Goal: Communication & Community: Answer question/provide support

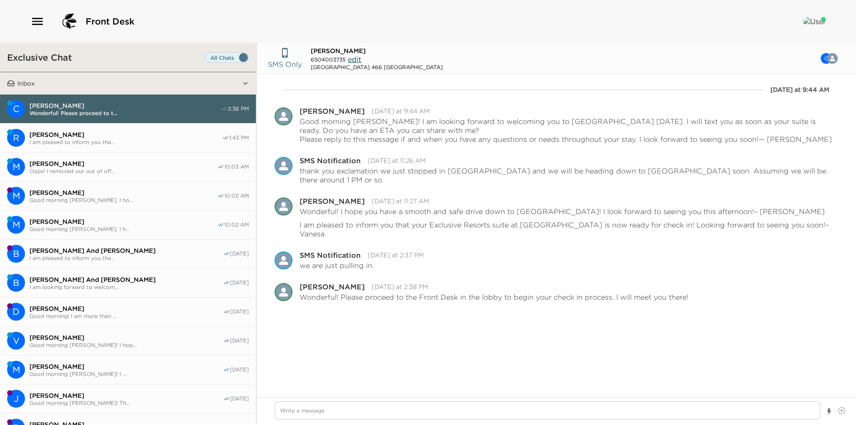
type textarea "x"
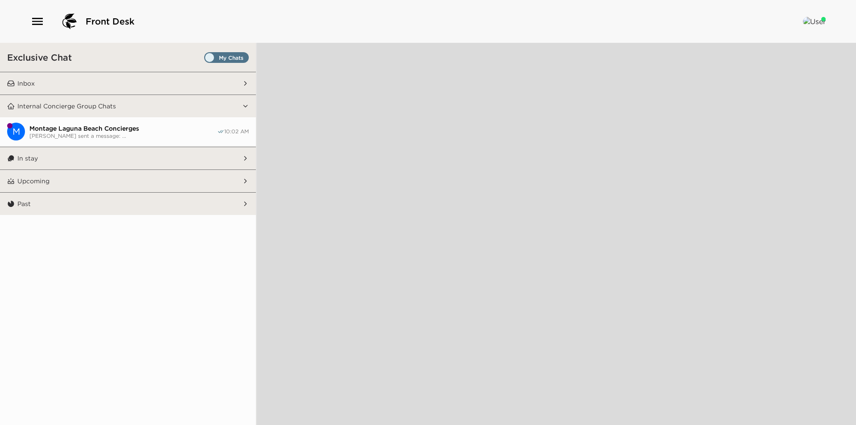
click at [81, 84] on button "Inbox" at bounding box center [128, 83] width 227 height 22
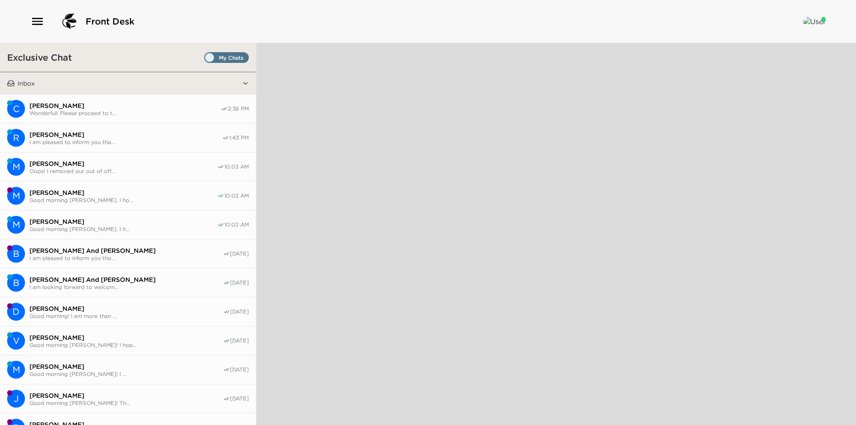
click at [215, 60] on span "Set all destinations" at bounding box center [226, 59] width 45 height 11
click at [206, 59] on input "Set all destinations" at bounding box center [206, 59] width 0 height 0
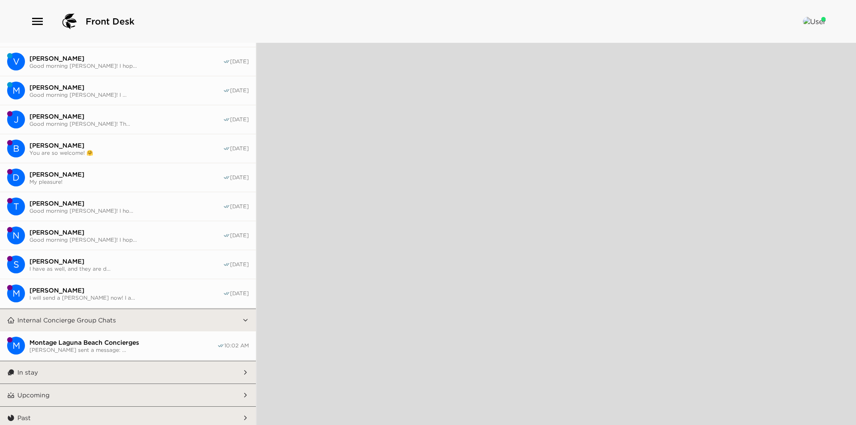
scroll to position [283, 0]
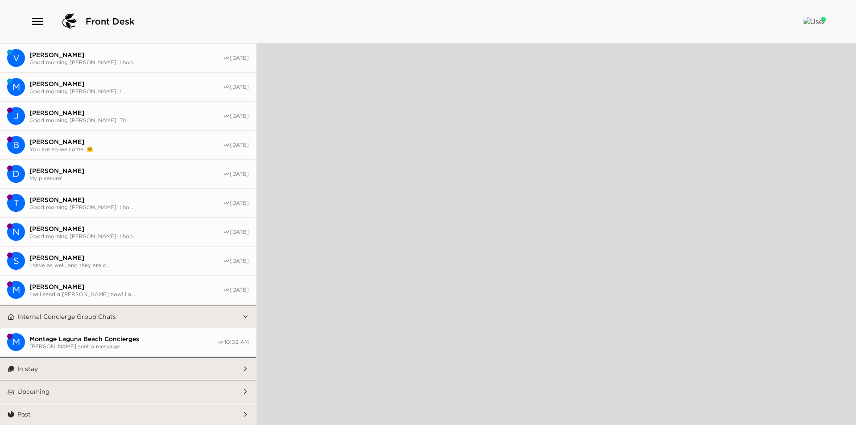
click at [92, 371] on button "In stay" at bounding box center [128, 368] width 227 height 22
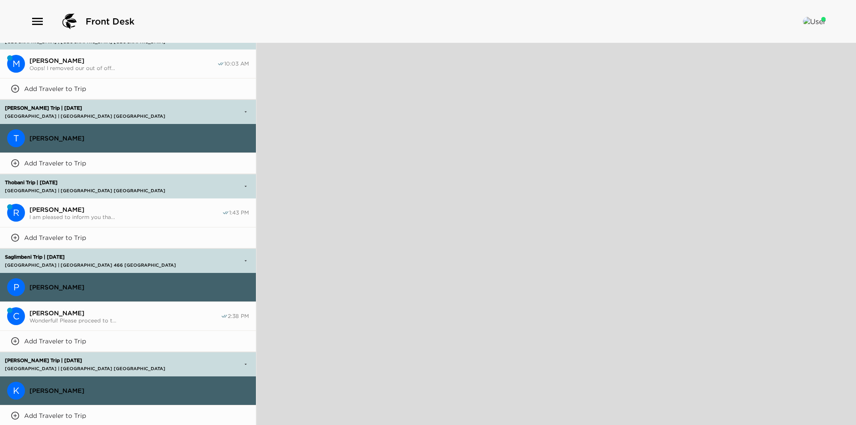
scroll to position [753, 0]
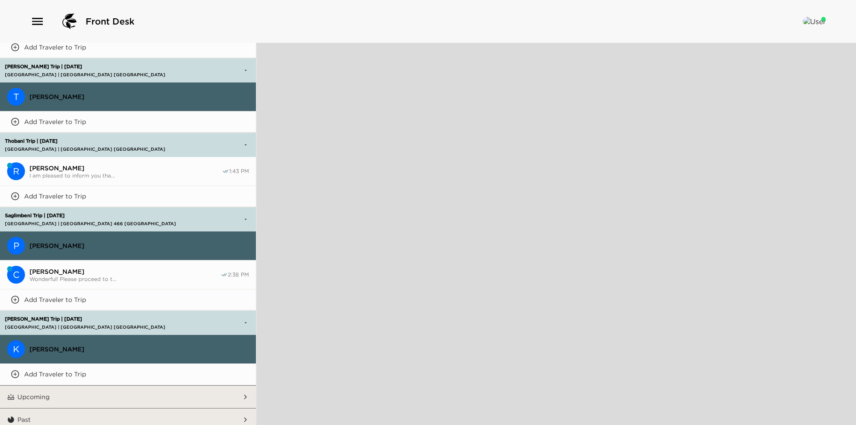
click at [109, 345] on span "[PERSON_NAME]" at bounding box center [138, 349] width 219 height 8
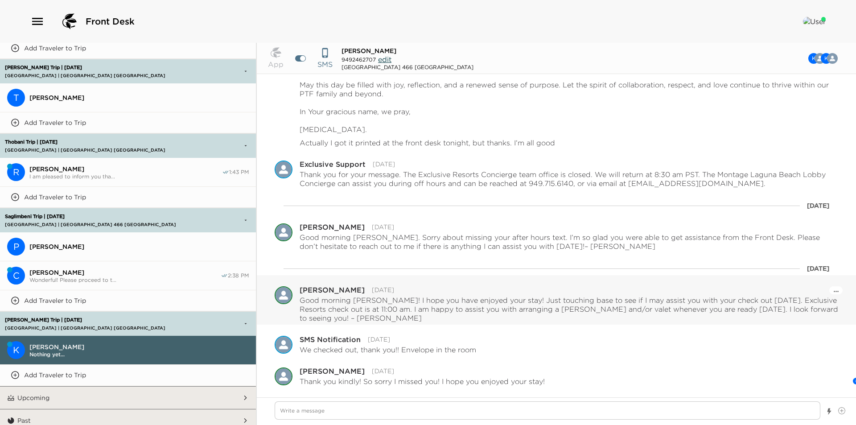
scroll to position [761, 0]
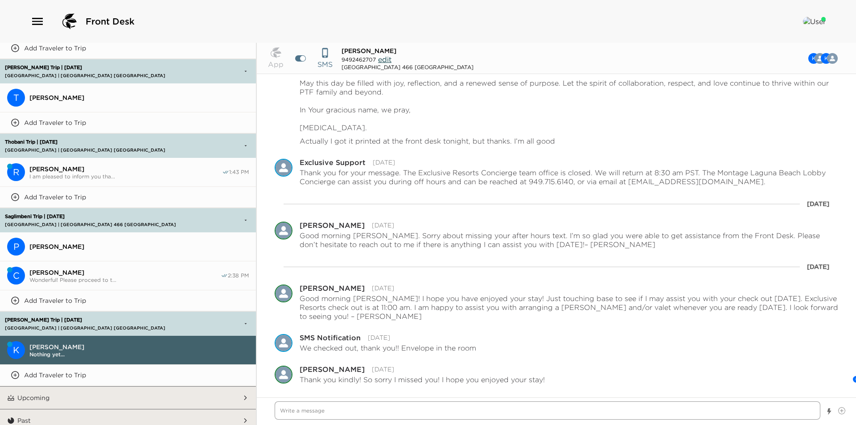
click at [318, 408] on textarea "Write a message" at bounding box center [547, 410] width 545 height 18
type textarea "x"
type textarea "G"
type textarea "x"
type textarea "Go"
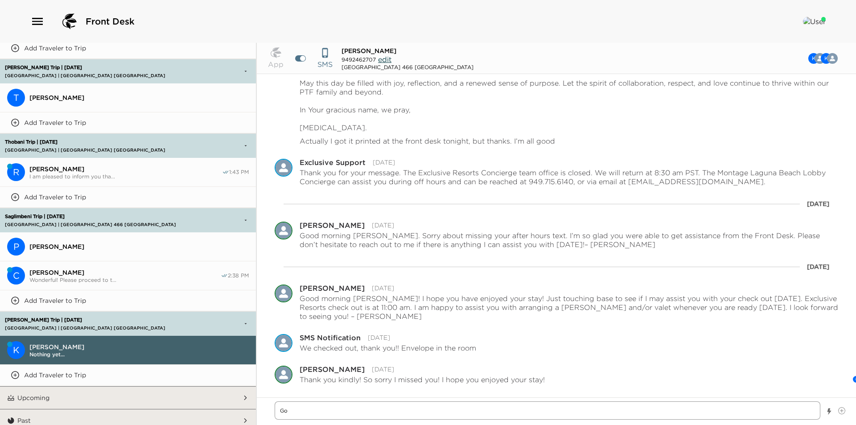
type textarea "x"
type textarea "Goo"
type textarea "x"
type textarea "Good"
type textarea "x"
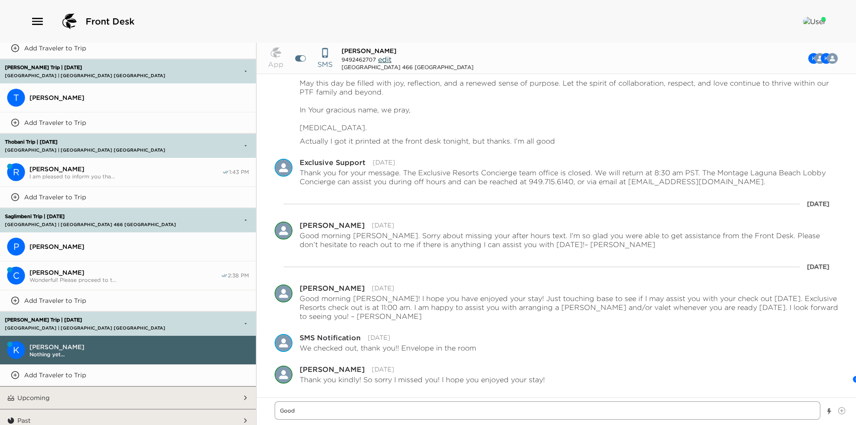
type textarea "Good"
type textarea "x"
type textarea "Good a"
type textarea "x"
type textarea "Good af"
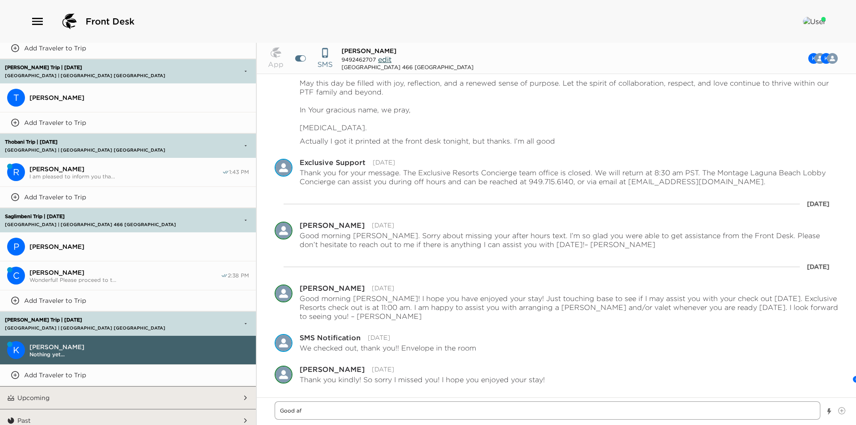
type textarea "x"
type textarea "Good aft"
type textarea "x"
type textarea "Good afte"
type textarea "x"
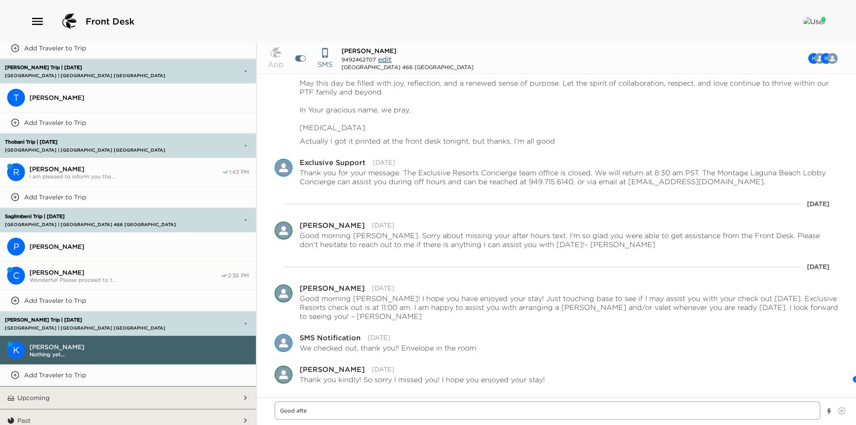
type textarea "Good after"
type textarea "x"
type textarea "Good aftern"
type textarea "x"
type textarea "Good afterno"
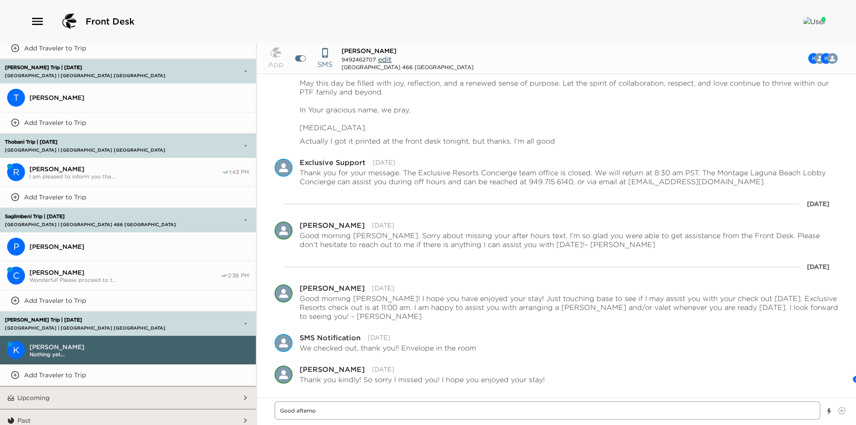
type textarea "x"
type textarea "Good afternoo"
type textarea "x"
type textarea "Good afternoon"
type textarea "x"
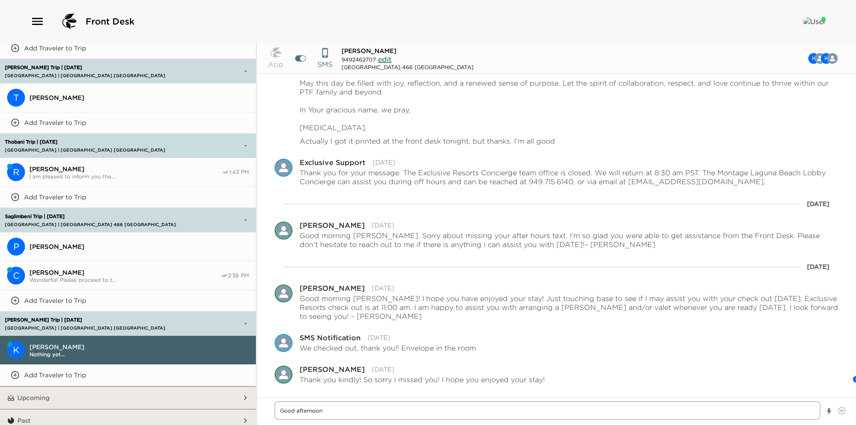
type textarea "Good afternoon"
type textarea "x"
type textarea "Good afternoon M"
type textarea "x"
type textarea "Good afternoon Mr"
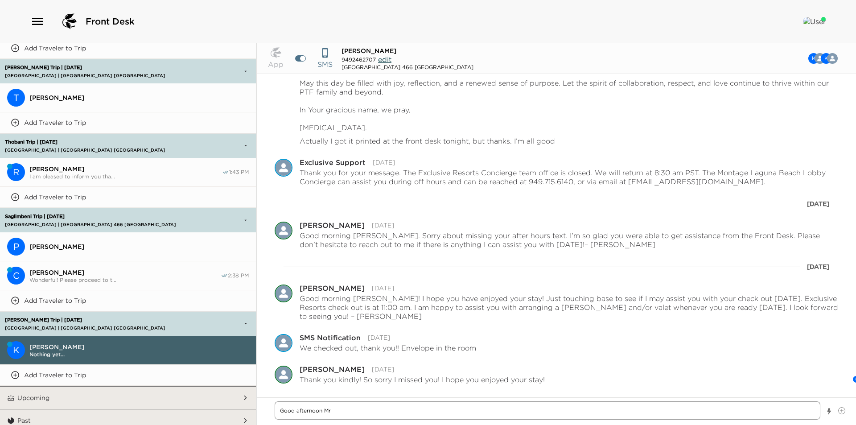
type textarea "x"
type textarea "Good afternoon Mrs"
type textarea "x"
type textarea "Good afternoon Mrs."
type textarea "x"
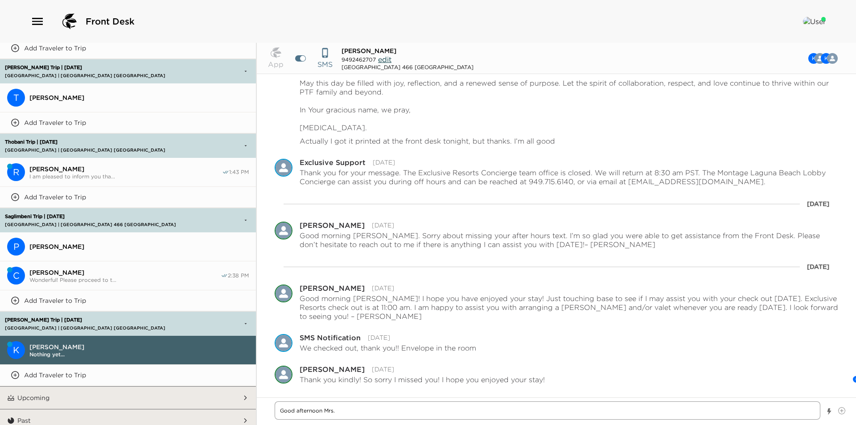
type textarea "Good afternoon Mrs."
type textarea "x"
type textarea "Good afternoon Mrs. D"
type textarea "x"
type textarea "Good afternoon Mrs. De"
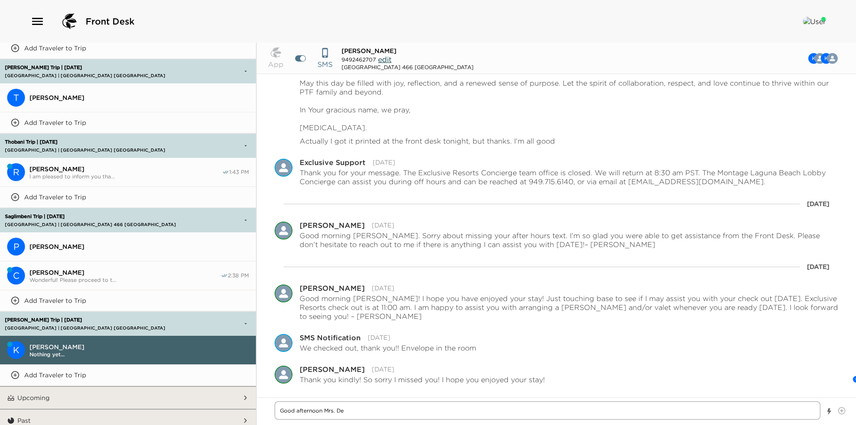
type textarea "x"
type textarea "Good afternoon Mrs. Dev"
type textarea "x"
type textarea "Good afternoon Mrs. Devr"
type textarea "x"
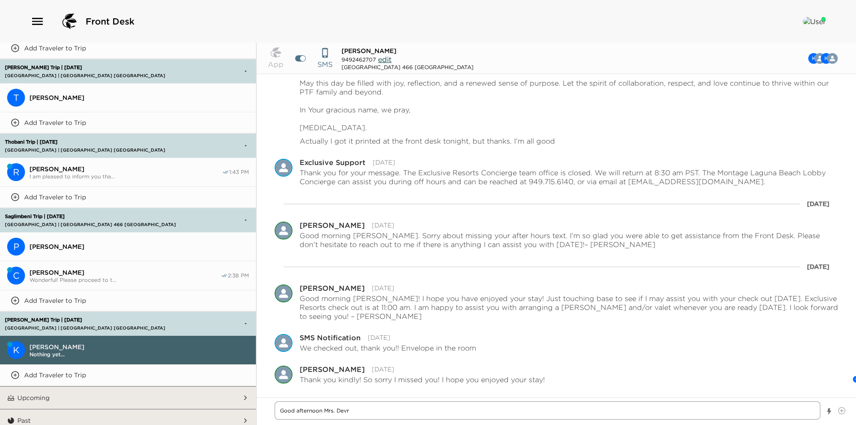
type textarea "Good afternoon Mrs. Devri"
type textarea "x"
type textarea "Good afternoon Mrs. Devrie"
type textarea "x"
type textarea "Good afternoon Mrs. Devries"
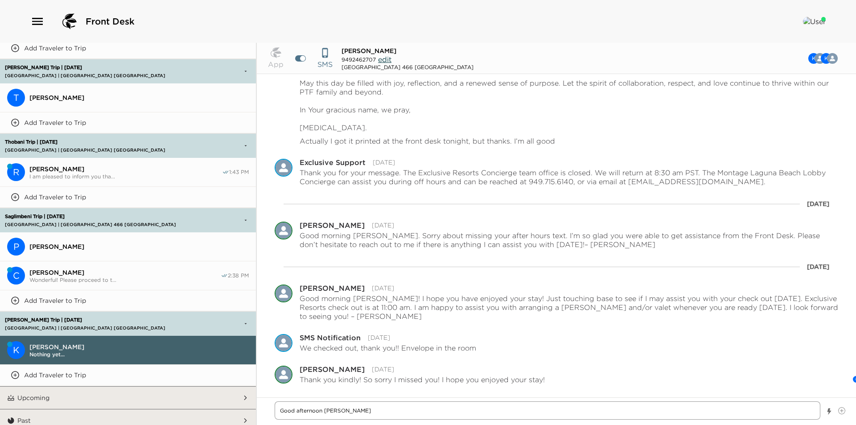
type textarea "x"
type textarea "Good afternoon Mrs. Devries."
type textarea "x"
type textarea "Good afternoon Mrs. Devries."
type textarea "x"
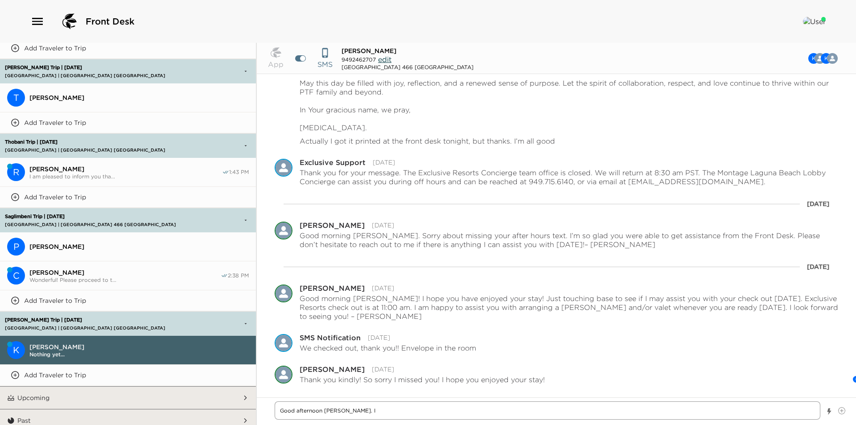
type textarea "Good afternoon Mrs. Devries. I"
type textarea "x"
type textarea "Good afternoon Mrs. Devries. I a"
type textarea "x"
type textarea "Good afternoon Mrs. Devries. I am"
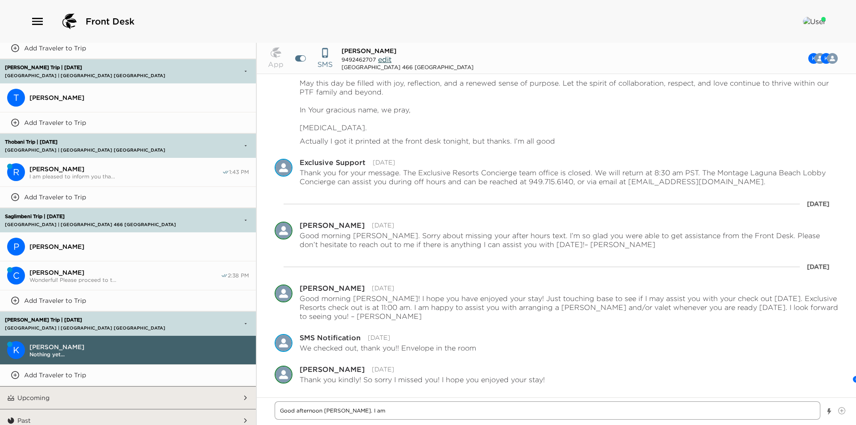
type textarea "x"
type textarea "Good afternoon Mrs. Devries. I am"
type textarea "x"
type textarea "Good afternoon Mrs. Devries. I am p"
type textarea "x"
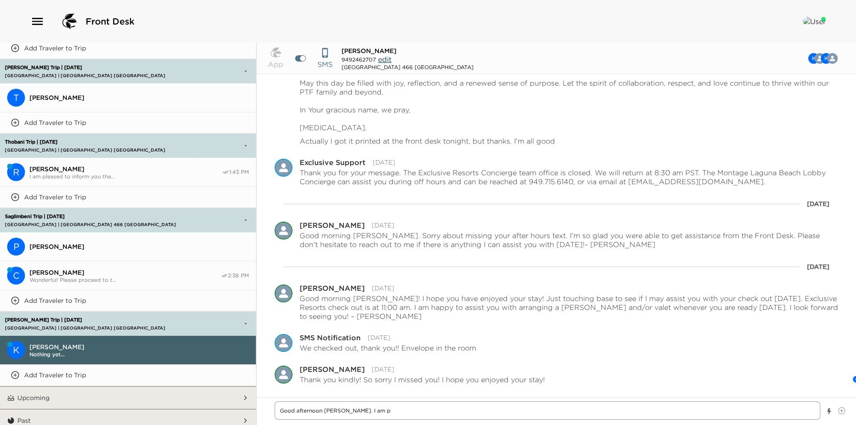
type textarea "Good afternoon Mrs. Devries. I am pl"
type textarea "x"
type textarea "Good afternoon Mrs. Devries. I am ple"
type textarea "x"
type textarea "Good afternoon Mrs. Devries. I am plea"
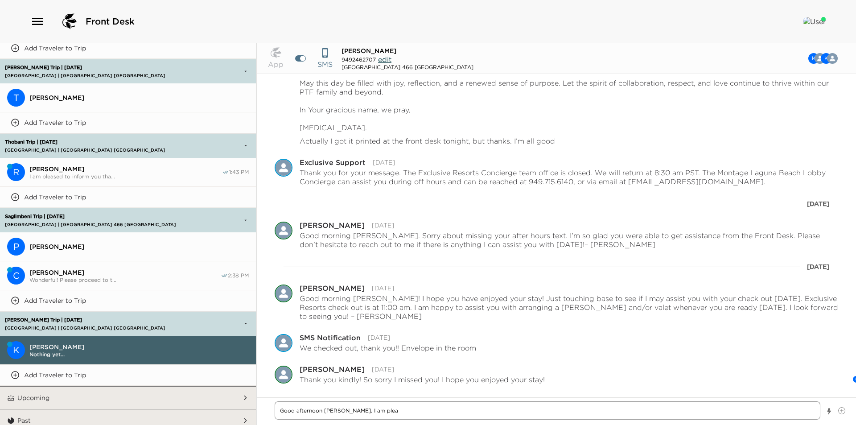
type textarea "x"
type textarea "Good afternoon Mrs. Devries. I am pleae"
type textarea "x"
type textarea "Good afternoon Mrs. Devries. I am pleaee"
type textarea "x"
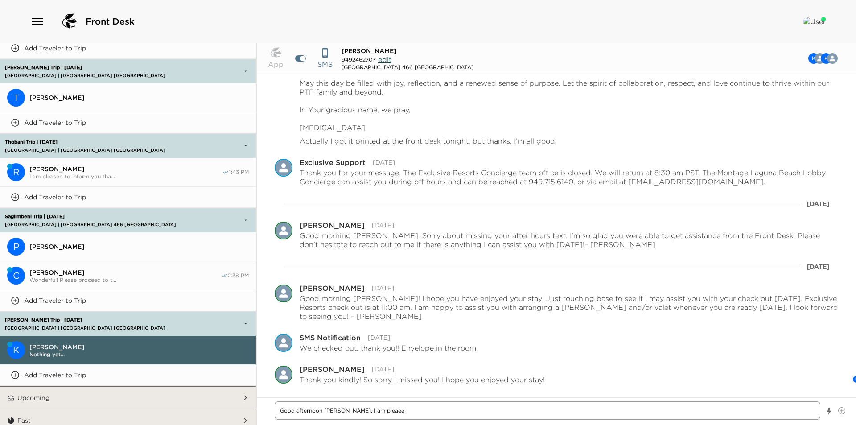
type textarea "Good afternoon Mrs. Devries. I am pleae"
type textarea "x"
type textarea "Good afternoon Mrs. Devries. I am plea"
type textarea "x"
type textarea "Good afternoon Mrs. Devries. I am pleas"
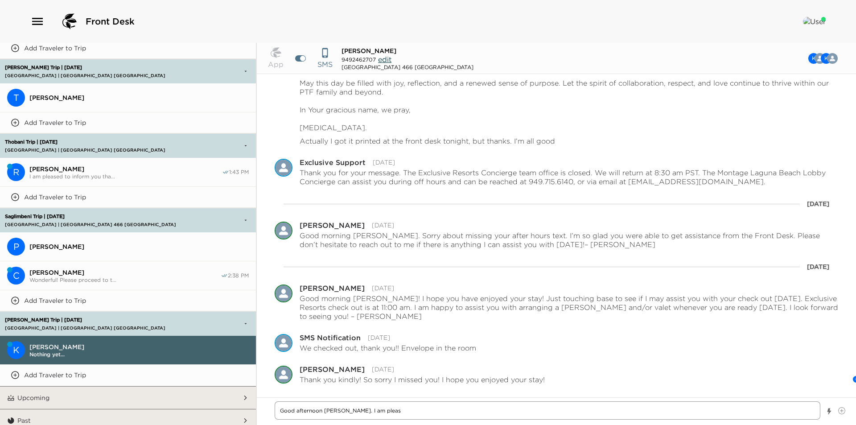
type textarea "x"
type textarea "Good afternoon Mrs. Devries. I am please"
type textarea "x"
type textarea "Good afternoon Mrs. Devries. I am pleased"
type textarea "x"
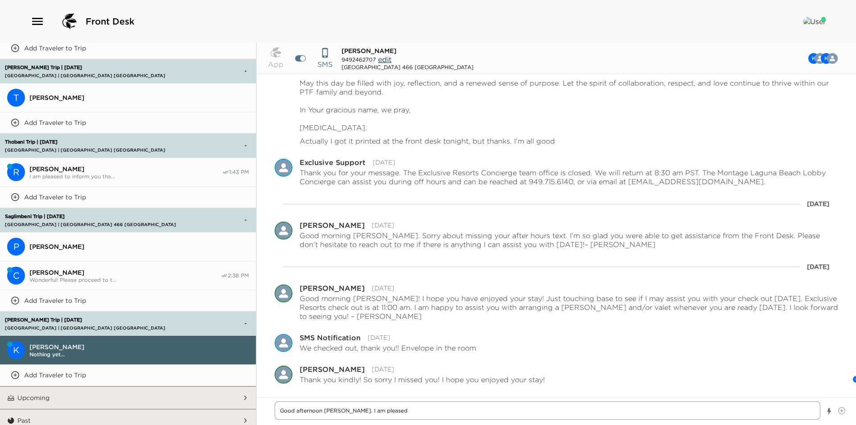
type textarea "Good afternoon Mrs. Devries. I am pleased"
type textarea "x"
type textarea "Good afternoon Mrs. Devries. I am pleased t"
type textarea "x"
type textarea "Good afternoon Mrs. Devries. I am pleased to"
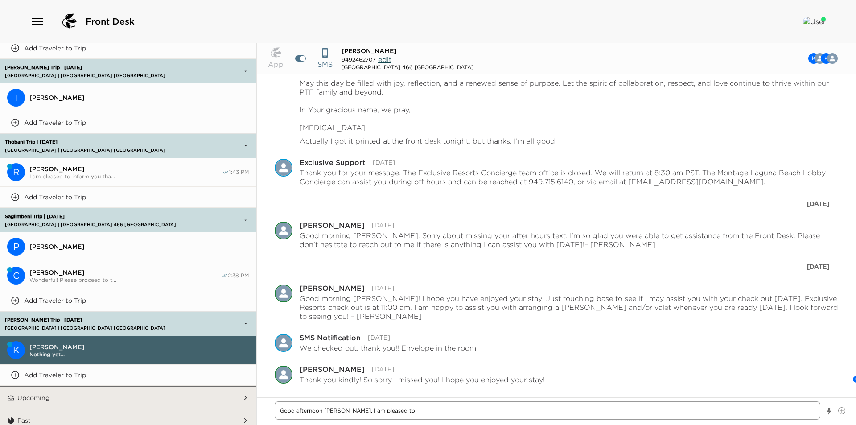
type textarea "x"
type textarea "Good afternoon Mrs. Devries. I am pleased to"
type textarea "x"
type textarea "Good afternoon Mrs. Devries. I am pleased to i"
type textarea "x"
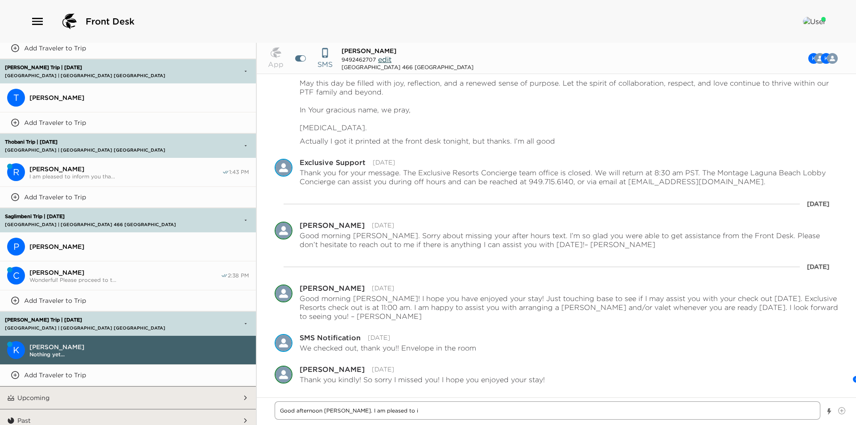
type textarea "Good afternoon Mrs. Devries. I am pleased to in"
type textarea "x"
type textarea "Good afternoon Mrs. Devries. I am pleased to inf"
type textarea "x"
type textarea "Good afternoon Mrs. Devries. I am pleased to info"
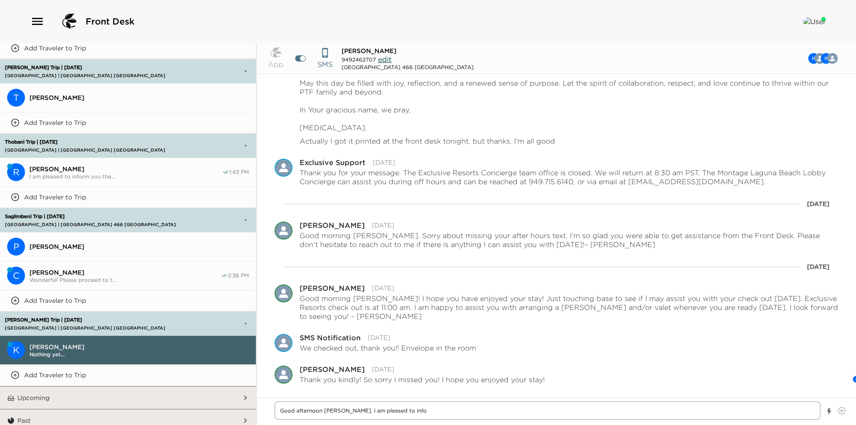
type textarea "x"
type textarea "Good afternoon Mrs. Devries. I am pleased to infor"
type textarea "x"
type textarea "Good afternoon Mrs. Devries. I am pleased to inform"
type textarea "x"
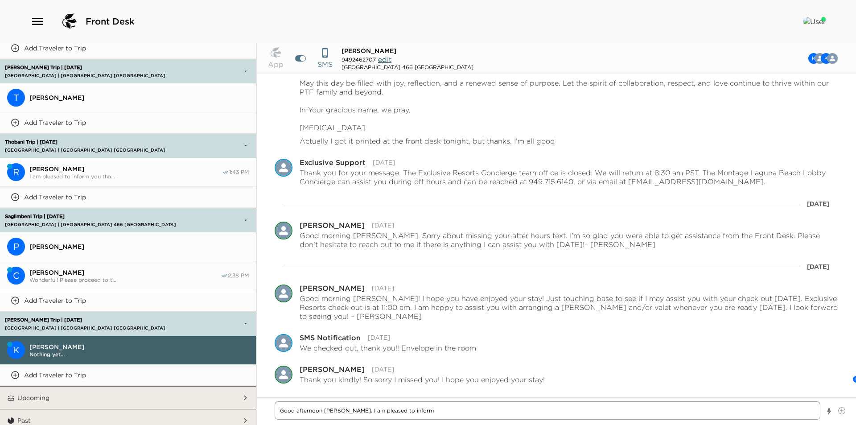
type textarea "Good afternoon Mrs. Devries. I am pleased to inform"
type textarea "x"
type textarea "Good afternoon Mrs. Devries. I am pleased to inform y"
type textarea "x"
type textarea "Good afternoon Mrs. Devries. I am pleased to inform yo"
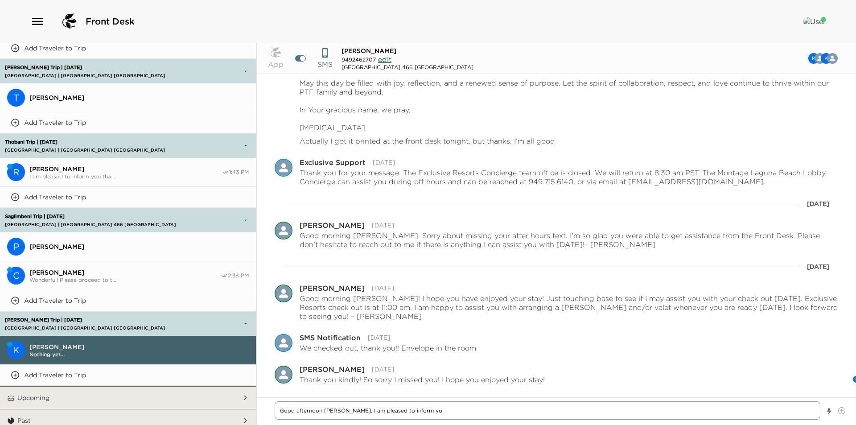
type textarea "x"
type textarea "Good afternoon Mrs. Devries. I am pleased to inform you"
type textarea "x"
type textarea "Good afternoon Mrs. Devries. I am pleased to inform you"
type textarea "x"
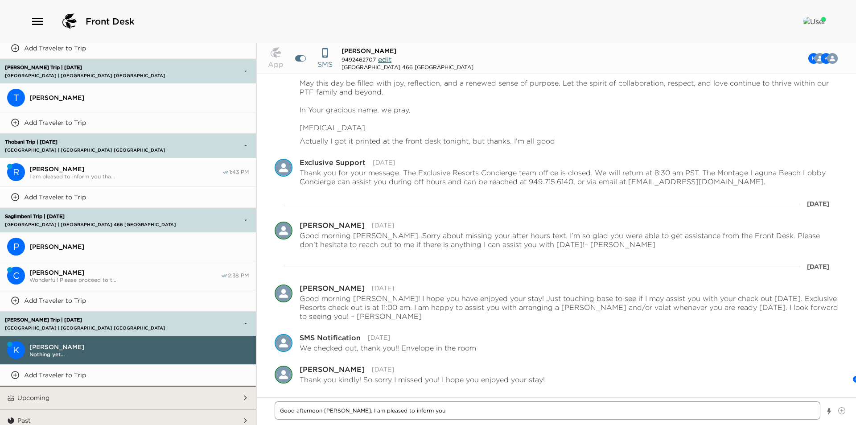
type textarea "Good afternoon Mrs. Devries. I am pleased to inform you t"
type textarea "x"
type textarea "Good afternoon Mrs. Devries. I am pleased to inform you th"
type textarea "x"
type textarea "Good afternoon Mrs. Devries. I am pleased to inform you tha"
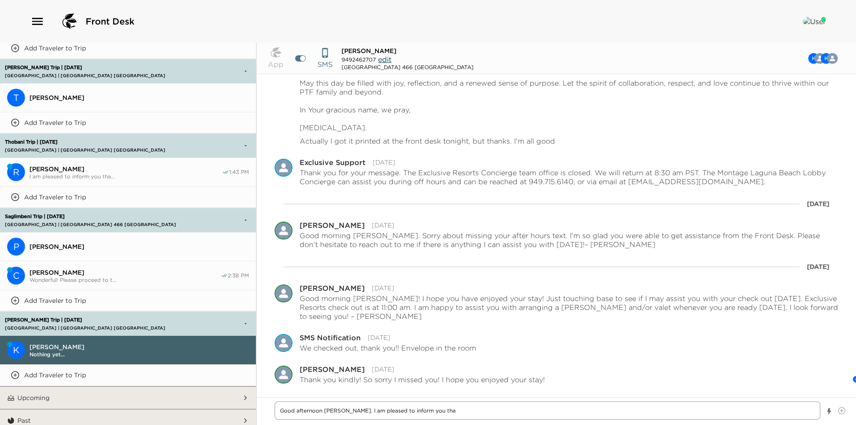
type textarea "x"
type textarea "Good afternoon Mrs. Devries. I am pleased to inform you that"
type textarea "x"
type textarea "Good afternoon Mrs. Devries. I am pleased to inform you that"
type textarea "x"
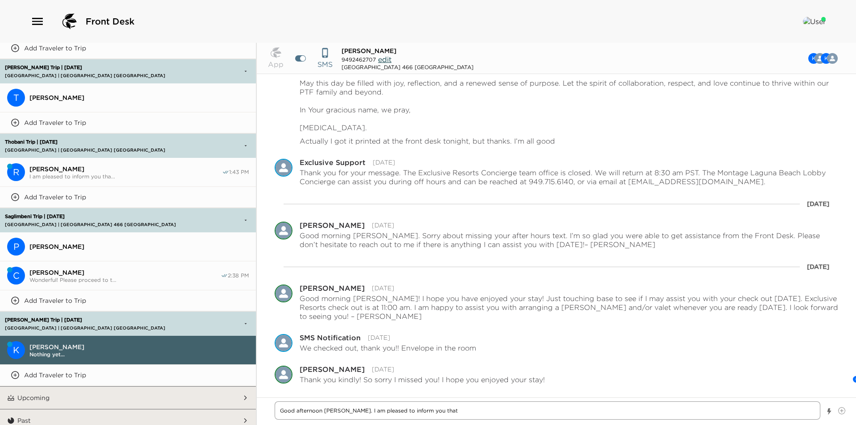
type textarea "Good afternoon Mrs. Devries. I am pleased to inform you that y"
type textarea "x"
type textarea "Good afternoon Mrs. Devries. I am pleased to inform you that yo"
type textarea "x"
type textarea "Good afternoon Mrs. Devries. I am pleased to inform you that you"
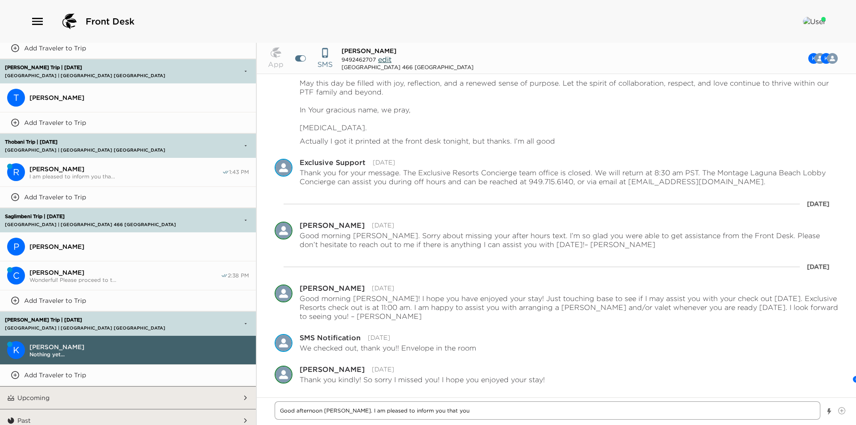
type textarea "x"
type textarea "Good afternoon Mrs. Devries. I am pleased to inform you that your"
type textarea "x"
type textarea "Good afternoon Mrs. Devries. I am pleased to inform you that your"
type textarea "x"
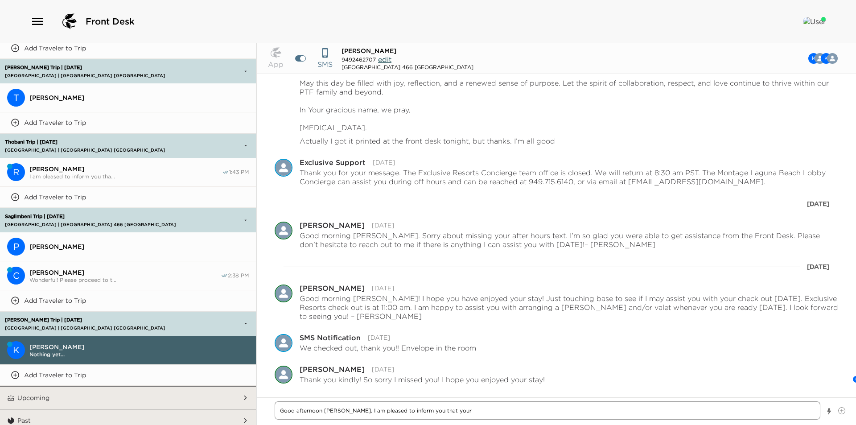
type textarea "Good afternoon Mrs. Devries. I am pleased to inform you that your s"
type textarea "x"
type textarea "Good afternoon Mrs. Devries. I am pleased to inform you that your su"
type textarea "x"
type textarea "Good afternoon Mrs. Devries. I am pleased to inform you that your sui"
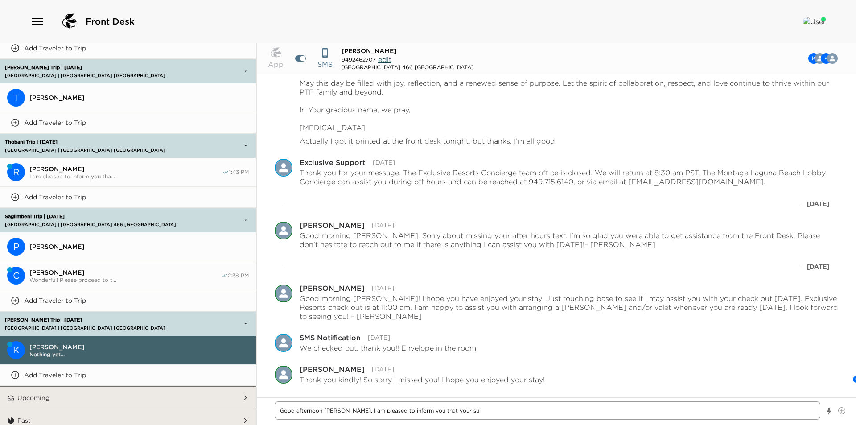
type textarea "x"
type textarea "Good afternoon Mrs. Devries. I am pleased to inform you that your suit"
type textarea "x"
type textarea "Good afternoon Mrs. Devries. I am pleased to inform you that your suite"
type textarea "x"
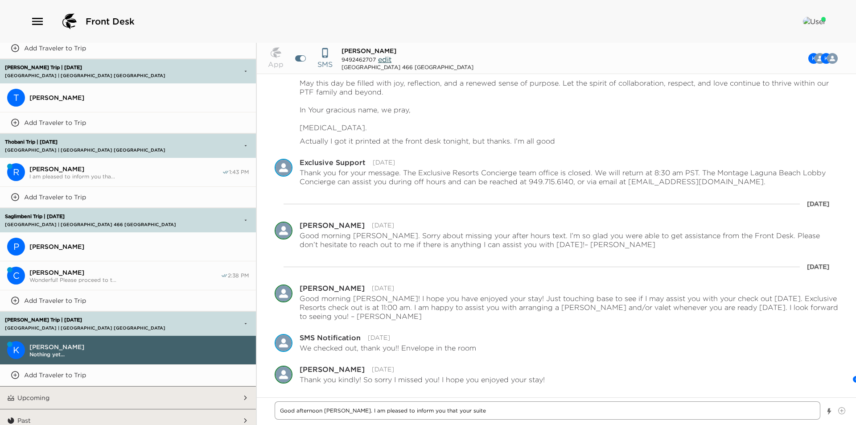
type textarea "Good afternoon Mrs. Devries. I am pleased to inform you that your suit"
type textarea "x"
type textarea "Good afternoon Mrs. Devries. I am pleased to inform you that your sui"
type textarea "x"
type textarea "Good afternoon Mrs. Devries. I am pleased to inform you that your su"
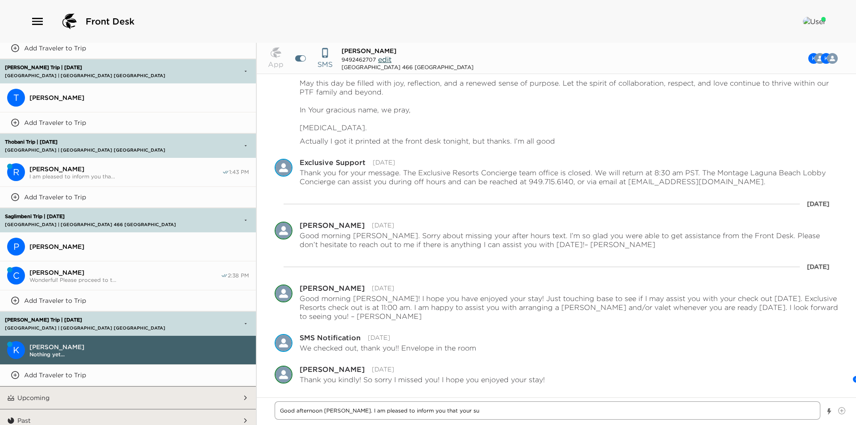
type textarea "x"
type textarea "Good afternoon Mrs. Devries. I am pleased to inform you that your s"
type textarea "x"
type textarea "Good afternoon Mrs. Devries. I am pleased to inform you that your"
type textarea "x"
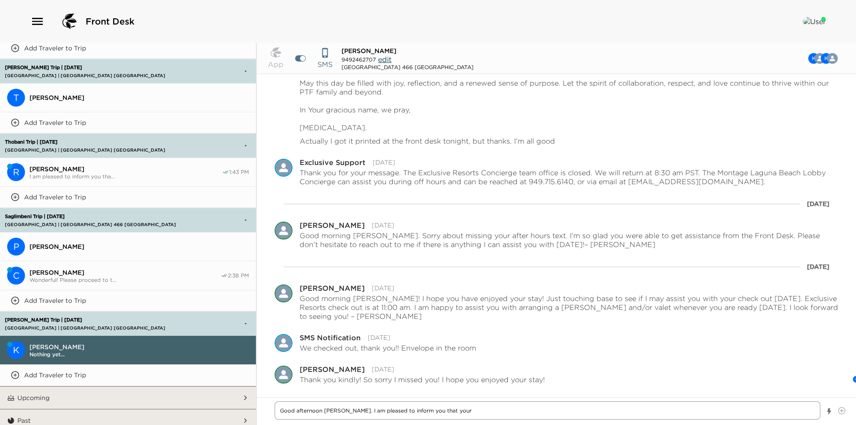
type textarea "Good afternoon Mrs. Devries. I am pleased to inform you that your E"
type textarea "x"
type textarea "Good afternoon Mrs. Devries. I am pleased to inform you that your Ex"
type textarea "x"
type textarea "Good afternoon Mrs. Devries. I am pleased to inform you that your Exc"
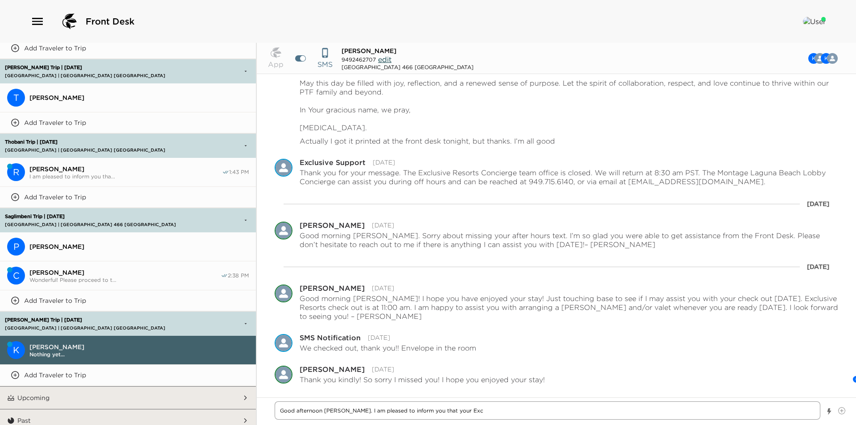
type textarea "x"
type textarea "Good afternoon Mrs. Devries. I am pleased to inform you that your Excl"
type textarea "x"
type textarea "Good afternoon Mrs. Devries. I am pleased to inform you that your Exclk"
type textarea "x"
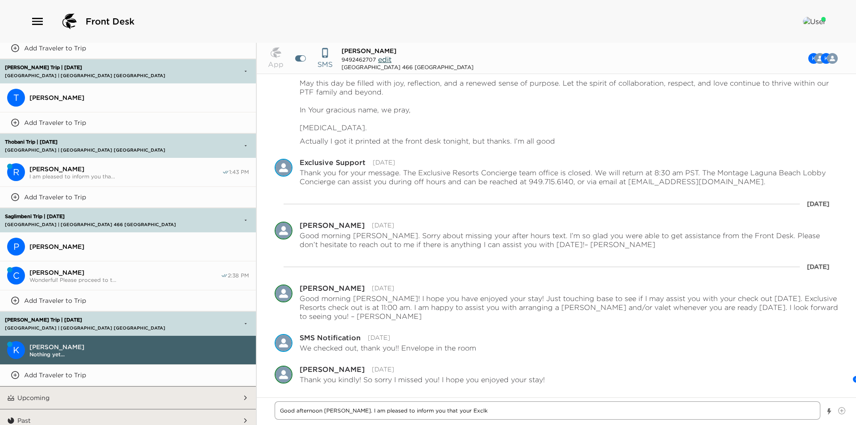
type textarea "Good afternoon Mrs. Devries. I am pleased to inform you that your Exclku"
type textarea "x"
type textarea "Good afternoon Mrs. Devries. I am pleased to inform you that your Exclkus"
type textarea "x"
type textarea "Good afternoon Mrs. Devries. I am pleased to inform you that your Exclkusi"
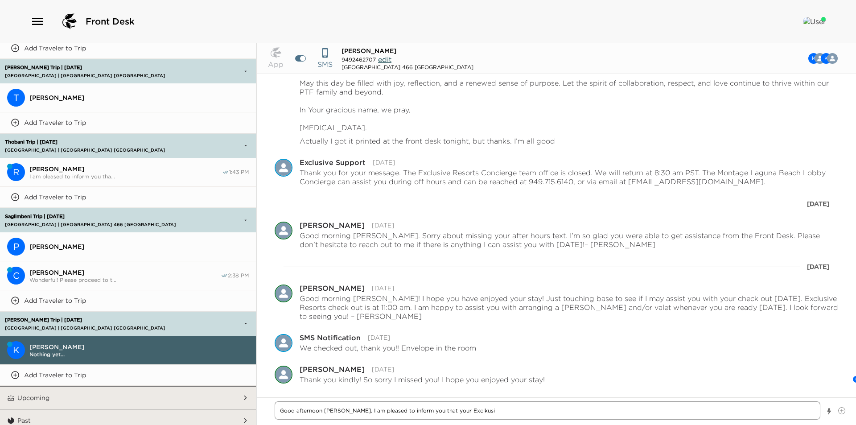
type textarea "x"
type textarea "Good afternoon Mrs. Devries. I am pleased to inform you that your Exclkusiv"
type textarea "x"
type textarea "Good afternoon Mrs. Devries. I am pleased to inform you that your Exclkusive"
type textarea "x"
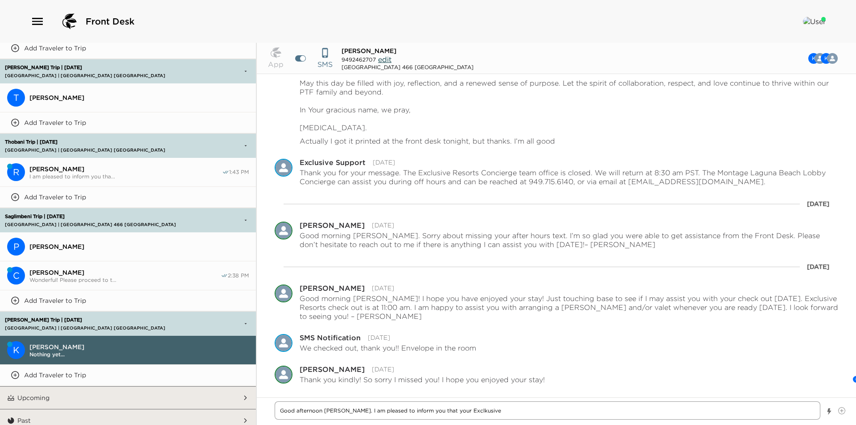
type textarea "Good afternoon Mrs. Devries. I am pleased to inform you that your Exclkusiv"
type textarea "x"
type textarea "Good afternoon Mrs. Devries. I am pleased to inform you that your Exclkusi"
type textarea "x"
type textarea "Good afternoon Mrs. Devries. I am pleased to inform you that your Exclkus"
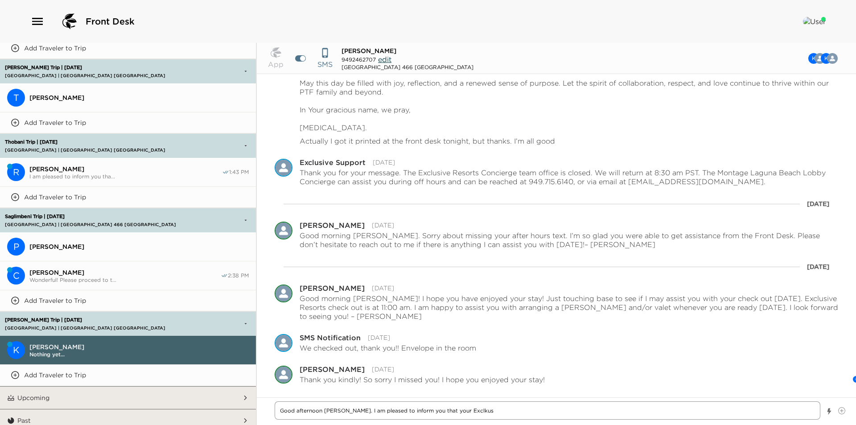
type textarea "x"
type textarea "Good afternoon Mrs. Devries. I am pleased to inform you that your Exclku"
type textarea "x"
type textarea "Good afternoon Mrs. Devries. I am pleased to inform you that your Exclk"
type textarea "x"
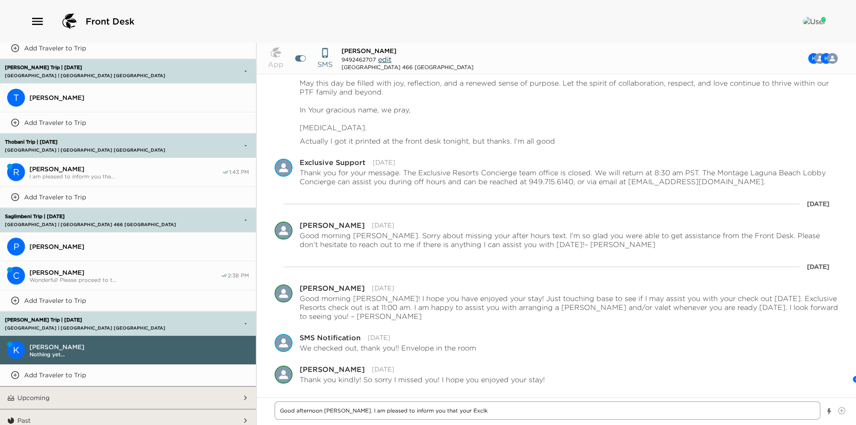
type textarea "Good afternoon Mrs. Devries. I am pleased to inform you that your Excl"
type textarea "x"
type textarea "Good afternoon Mrs. Devries. I am pleased to inform you that your Exclu"
type textarea "x"
type textarea "Good afternoon Mrs. Devries. I am pleased to inform you that your Exclus"
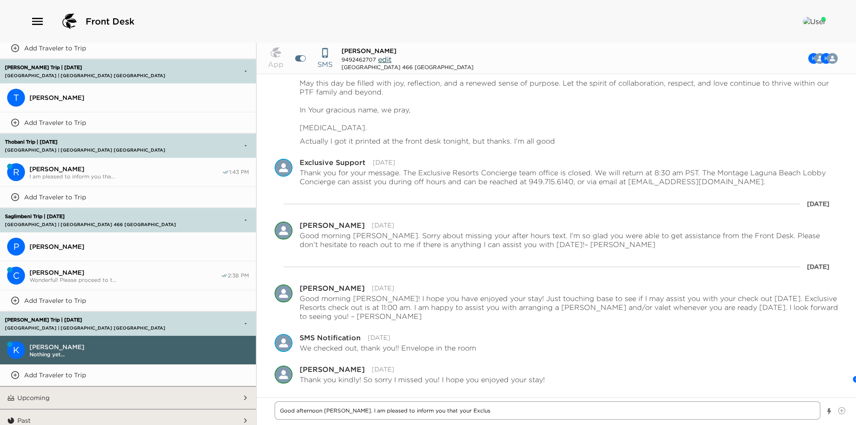
type textarea "x"
type textarea "Good afternoon Mrs. Devries. I am pleased to inform you that your Exclusi"
type textarea "x"
type textarea "Good afternoon Mrs. Devries. I am pleased to inform you that your Exclusiv"
type textarea "x"
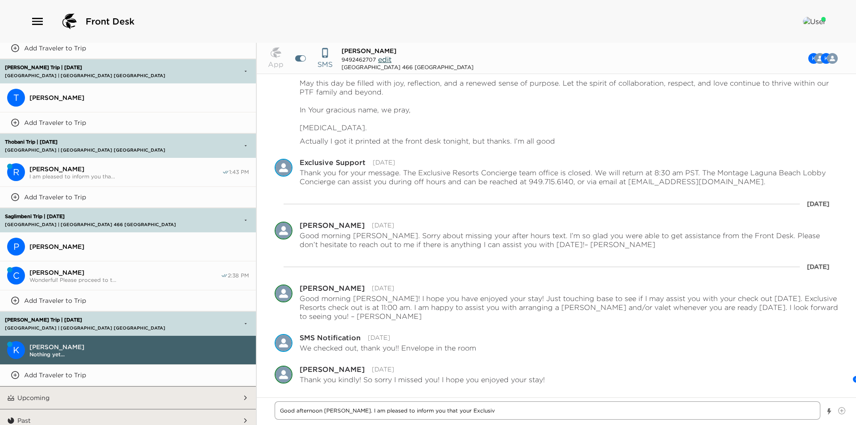
type textarea "Good afternoon Mrs. Devries. I am pleased to inform you that your Exclusive"
click at [555, 412] on textarea "Good afternoon Mrs. Devries. I am pleased to inform you that your Exclusive Res…" at bounding box center [547, 410] width 545 height 18
click at [786, 410] on textarea "Good afternoon Mrs. Devries. I am pleased to inform you that your Exclusive Res…" at bounding box center [547, 410] width 545 height 18
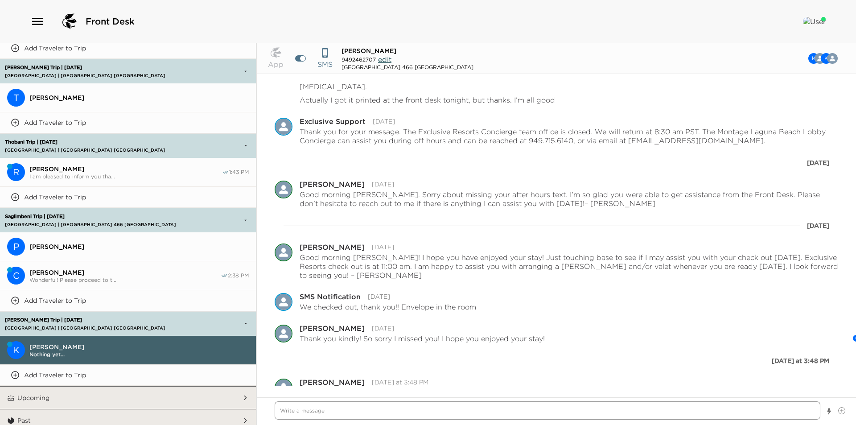
scroll to position [824, 0]
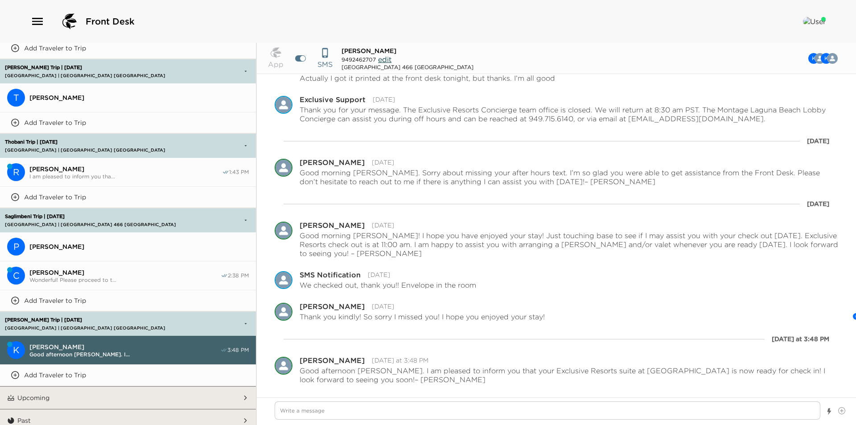
click at [126, 369] on button "Add Traveler to Trip" at bounding box center [128, 375] width 256 height 21
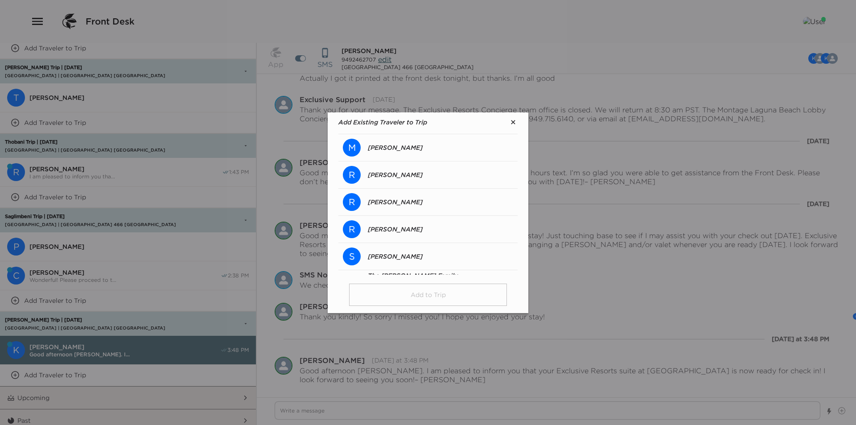
scroll to position [357, 0]
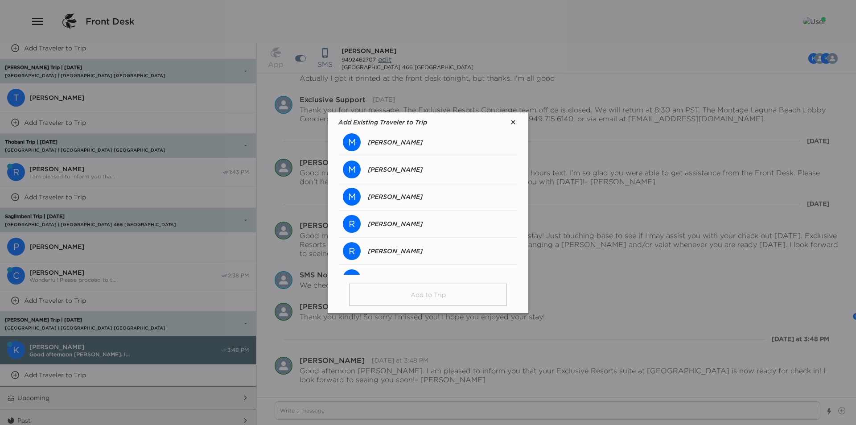
click at [400, 164] on div "M Michael DeVries" at bounding box center [383, 169] width 80 height 27
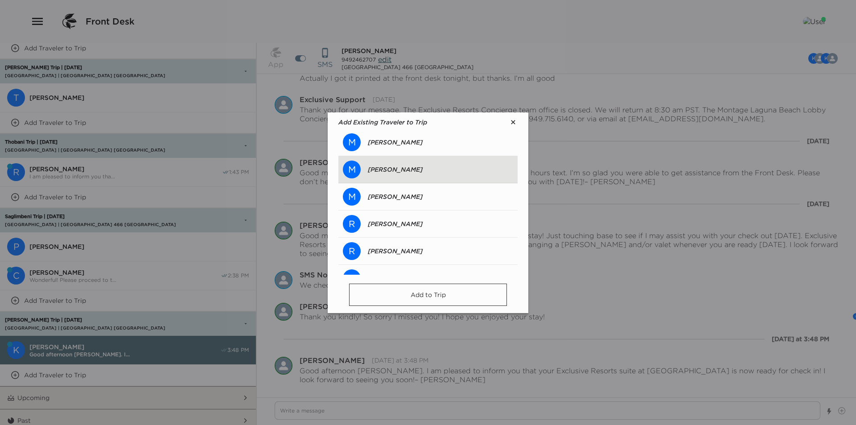
click at [428, 309] on footer "Add to Trip" at bounding box center [427, 293] width 179 height 36
click at [425, 295] on button "Add to Trip" at bounding box center [428, 294] width 158 height 22
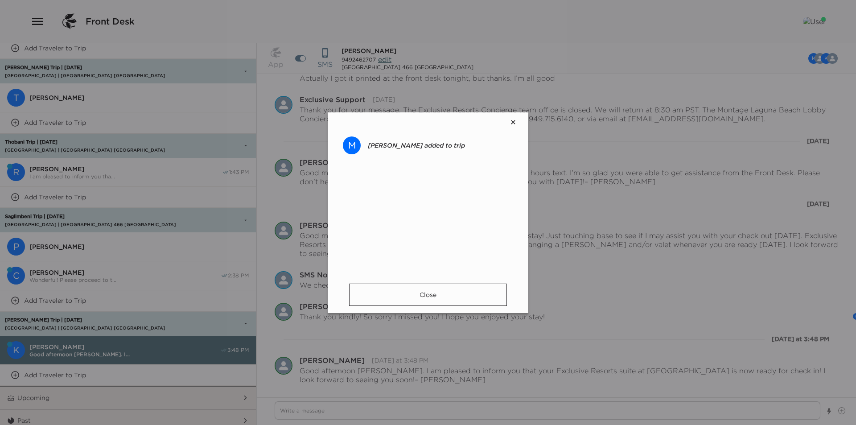
click at [410, 297] on button "Close" at bounding box center [428, 294] width 158 height 22
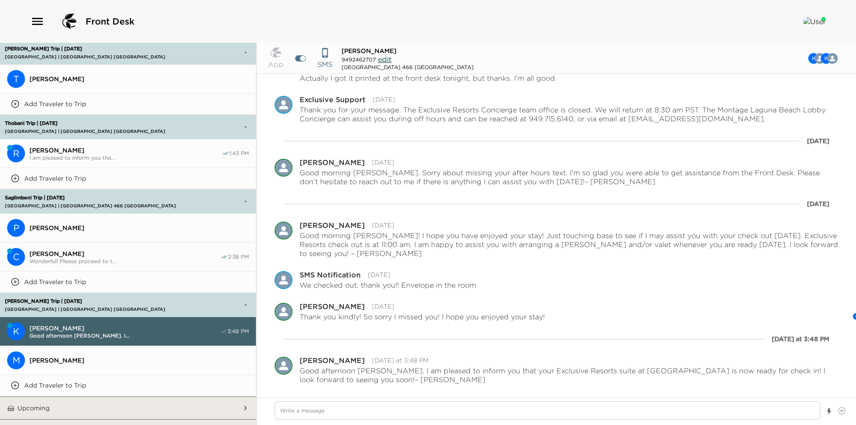
scroll to position [885, 0]
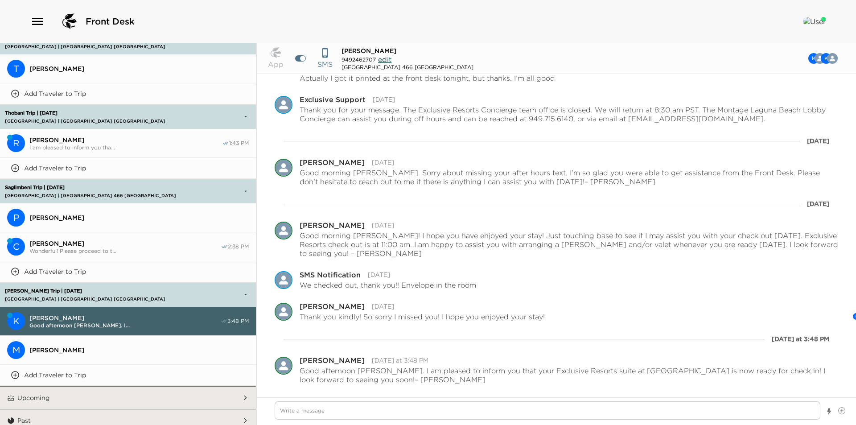
click at [88, 346] on span "Michael DeVries" at bounding box center [138, 350] width 219 height 8
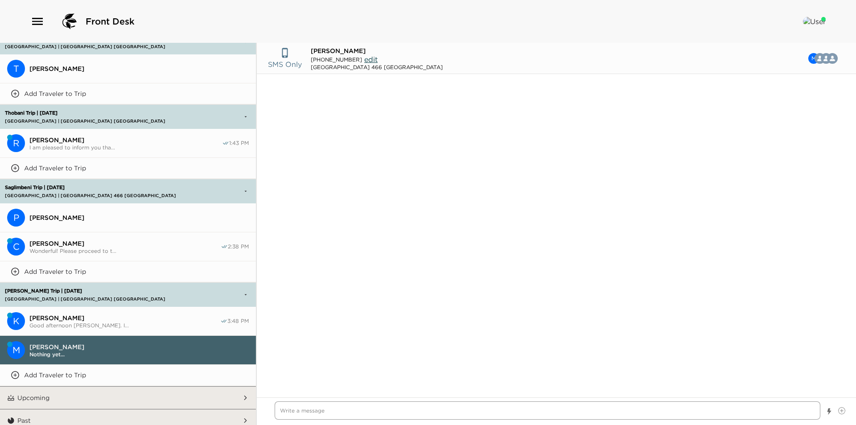
click at [334, 414] on textarea "Write a message" at bounding box center [547, 410] width 545 height 18
paste textarea "Day service at 11:00 am."
drag, startPoint x: 361, startPoint y: 413, endPoint x: 253, endPoint y: 411, distance: 107.4
click at [253, 411] on div "Exclusive Chat Inbox K Kari Devries Good afternoon Mrs. Devries. I... 3:48 PM C…" at bounding box center [428, 234] width 856 height 382
click at [191, 322] on span "Good afternoon Mrs. Devries. I..." at bounding box center [124, 325] width 191 height 7
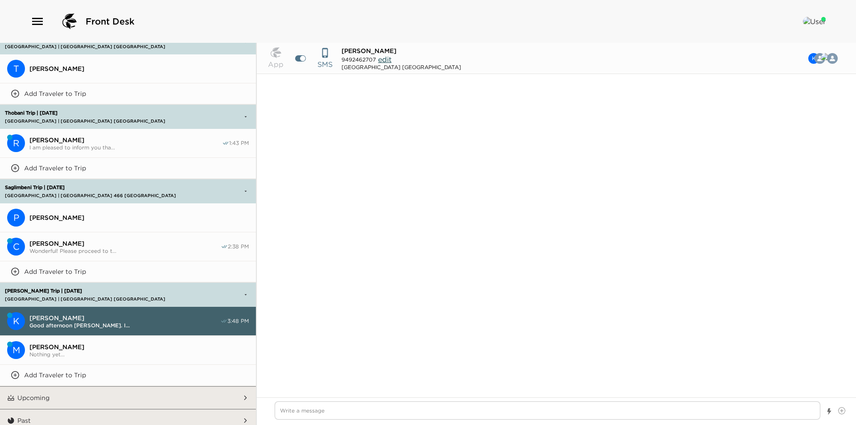
scroll to position [895, 0]
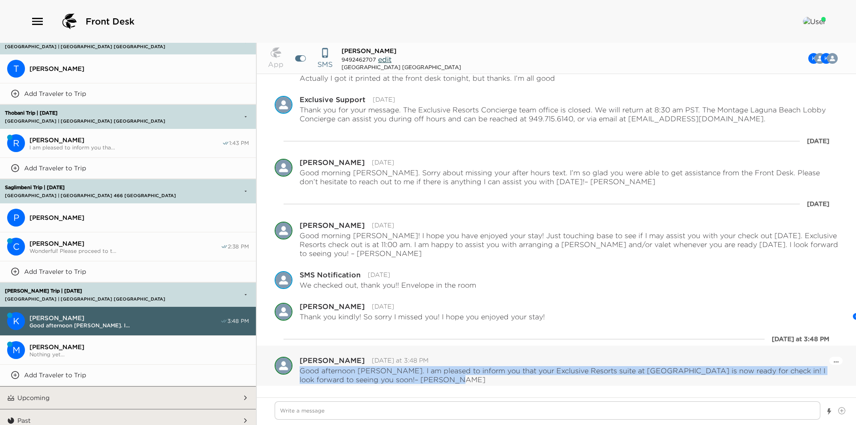
drag, startPoint x: 425, startPoint y: 380, endPoint x: 301, endPoint y: 369, distance: 124.3
click at [301, 369] on p "Good afternoon Mrs. Devries. I am pleased to inform you that your Exclusive Res…" at bounding box center [568, 375] width 538 height 18
copy p "Good afternoon Mrs. Devries. I am pleased to inform you that your Exclusive Res…"
click at [146, 351] on span "Nothing yet..." at bounding box center [138, 354] width 219 height 7
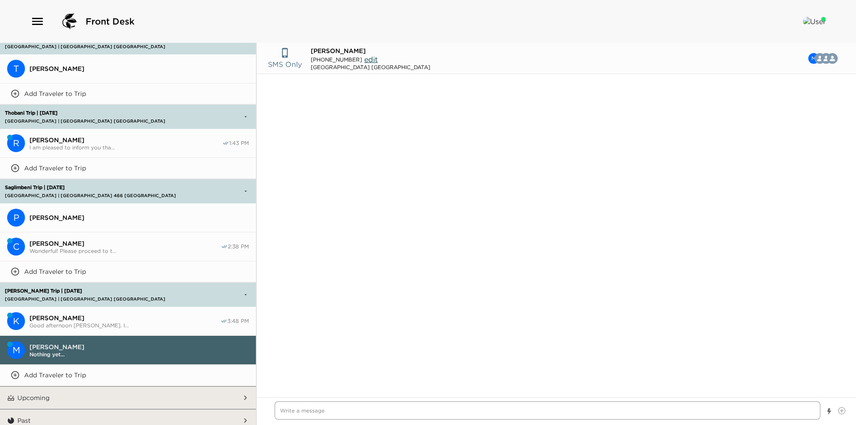
click at [296, 410] on textarea "Write a message" at bounding box center [547, 410] width 545 height 18
paste textarea "Good afternoon Mrs. Devries. I am pleased to inform you that your Exclusive Res…"
click at [332, 411] on textarea "Good afternoon Mrs. Devries. I am pleased to inform you that your Exclusive Res…" at bounding box center [547, 410] width 545 height 18
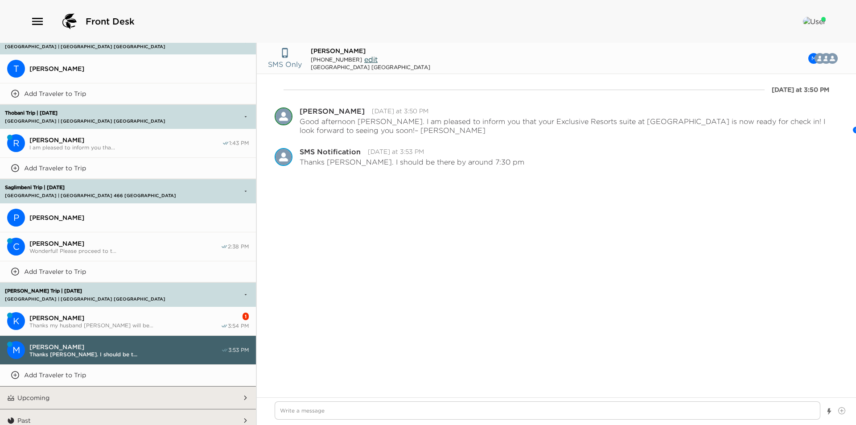
click at [139, 314] on span "[PERSON_NAME]" at bounding box center [124, 318] width 191 height 8
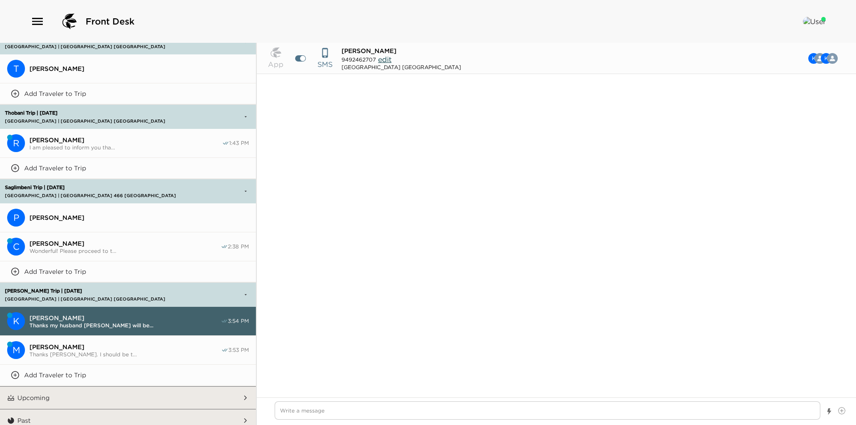
scroll to position [749, 0]
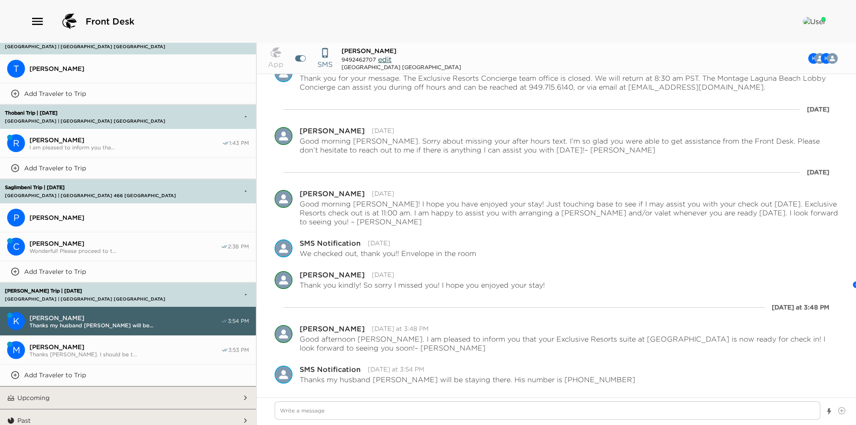
click at [100, 343] on span "Michael DeVries" at bounding box center [125, 347] width 192 height 8
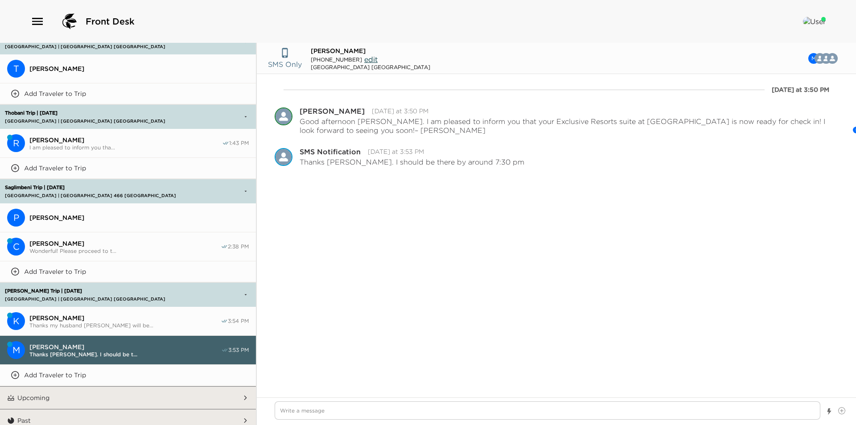
click at [101, 322] on span "Thanks my husband Mike will be..." at bounding box center [124, 325] width 191 height 7
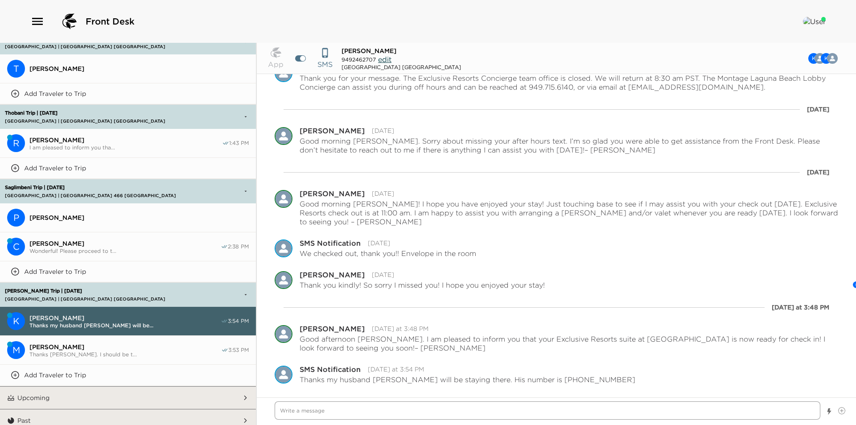
click at [333, 418] on textarea "Write a message" at bounding box center [547, 410] width 545 height 18
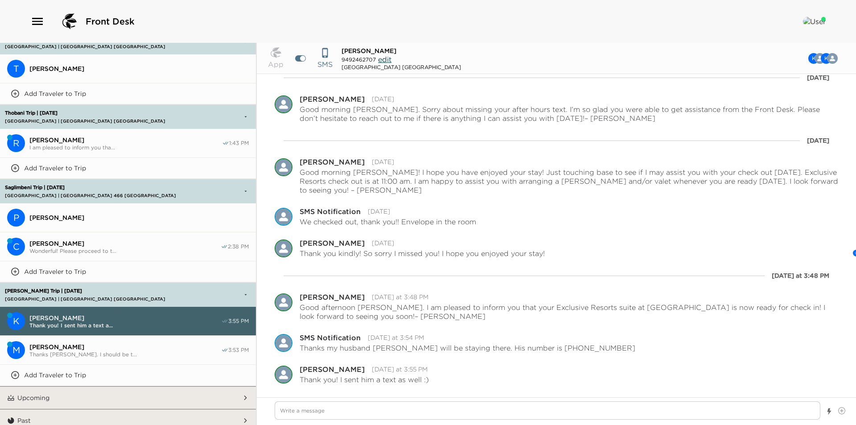
click at [90, 343] on span "Michael DeVries" at bounding box center [125, 347] width 192 height 8
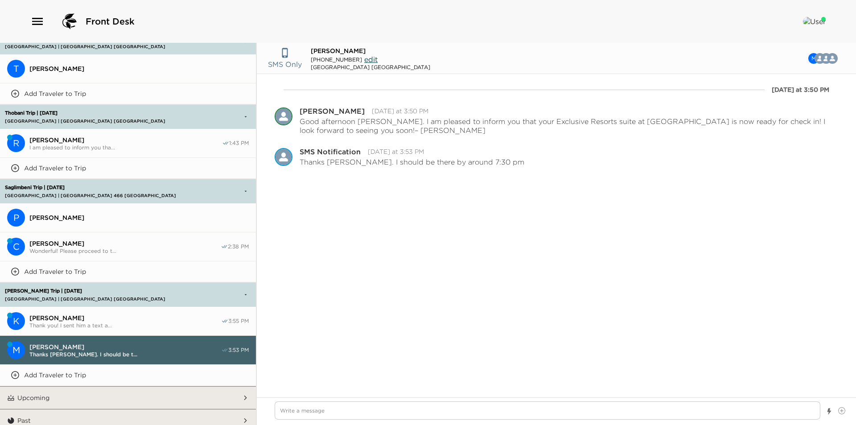
click at [443, 401] on div at bounding box center [556, 411] width 599 height 28
click at [443, 411] on textarea "Write a message" at bounding box center [547, 410] width 545 height 18
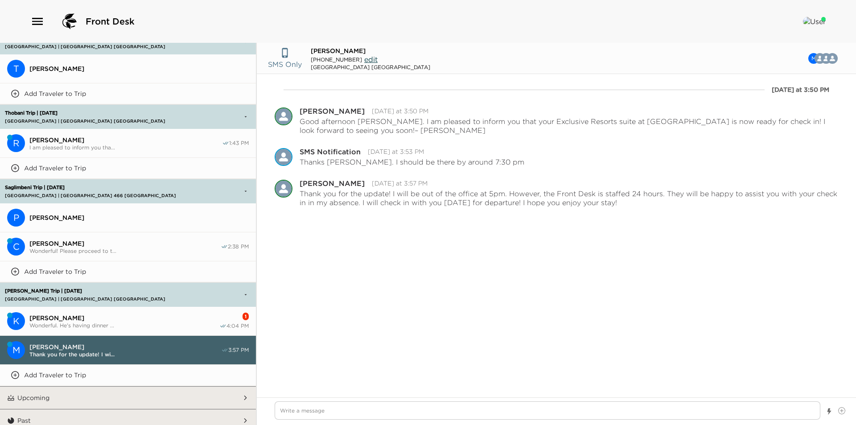
click at [147, 314] on span "[PERSON_NAME]" at bounding box center [124, 318] width 190 height 8
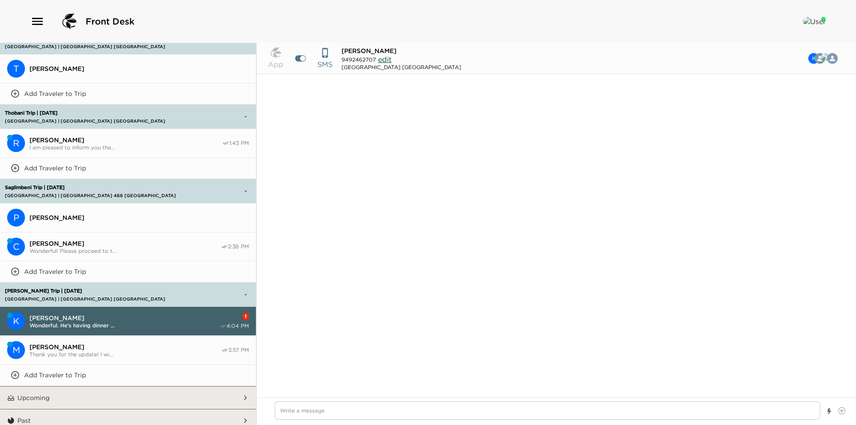
scroll to position [812, 0]
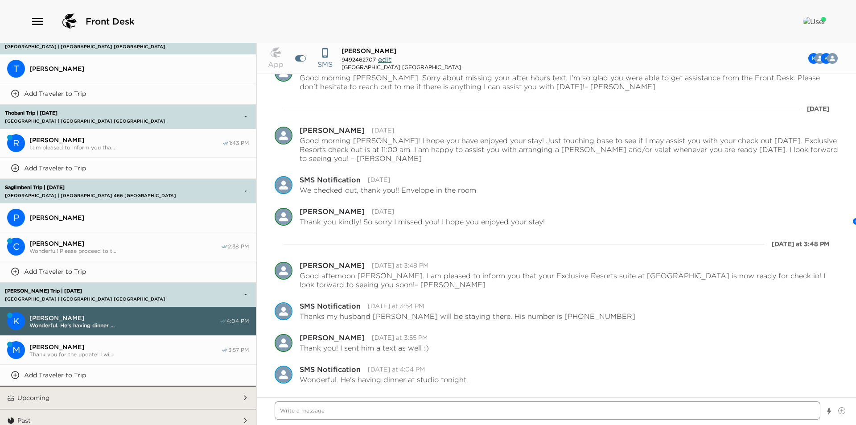
click at [516, 414] on textarea "Write a message" at bounding box center [547, 410] width 545 height 18
